Goal: Task Accomplishment & Management: Use online tool/utility

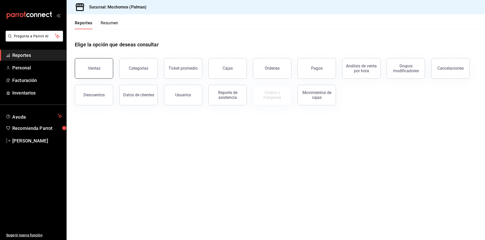
click at [104, 67] on button "Ventas" at bounding box center [94, 68] width 38 height 20
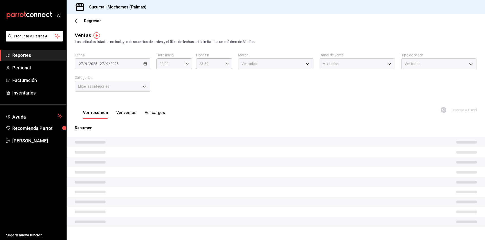
type input "05:00"
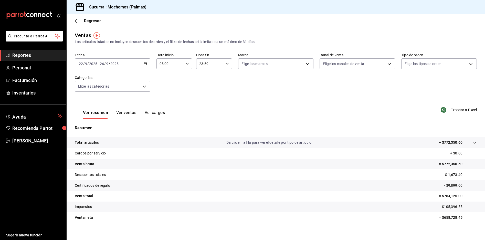
click at [144, 62] on icon "button" at bounding box center [145, 64] width 4 height 4
click at [108, 122] on li "Rango de fechas" at bounding box center [99, 126] width 48 height 12
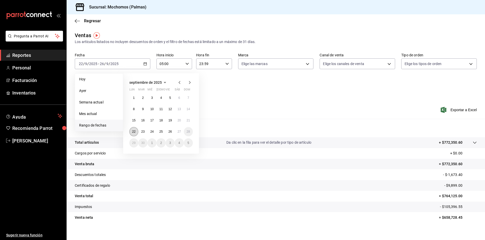
click at [131, 132] on button "22" at bounding box center [133, 131] width 9 height 9
click at [180, 127] on button "27" at bounding box center [179, 131] width 9 height 9
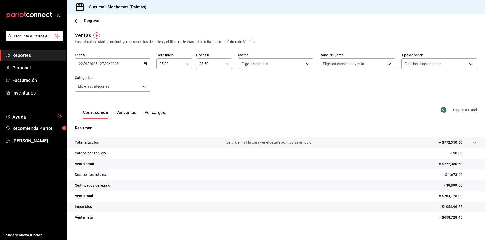
click at [452, 111] on span "Exportar a Excel" at bounding box center [459, 110] width 35 height 6
